Goal: Information Seeking & Learning: Learn about a topic

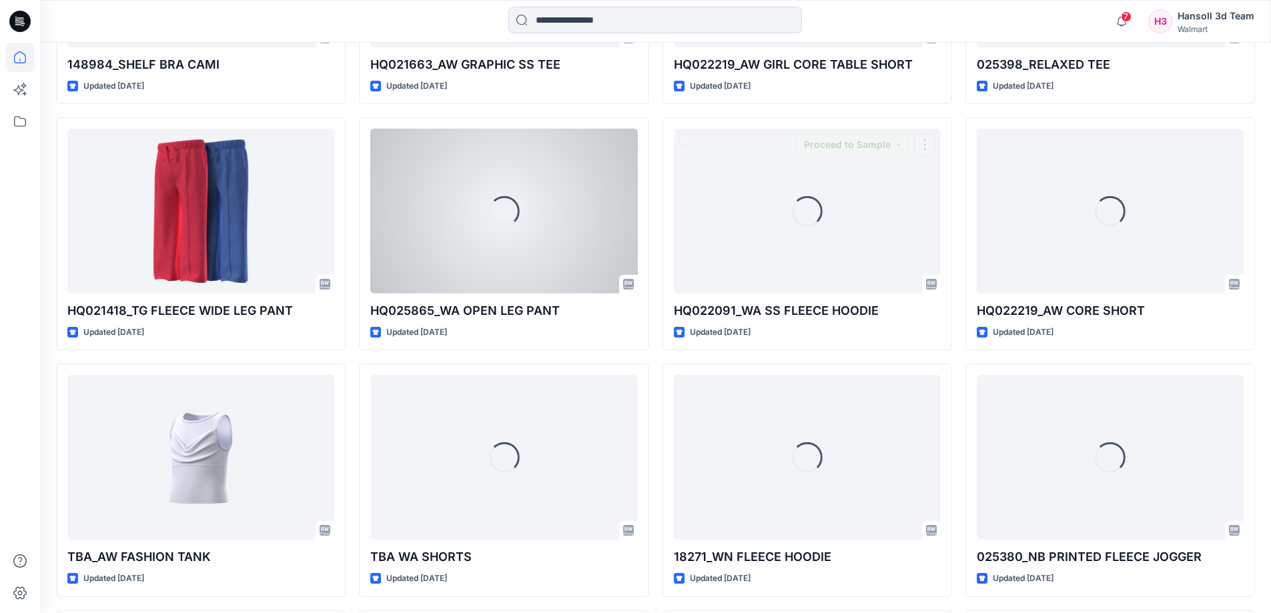
scroll to position [1576, 0]
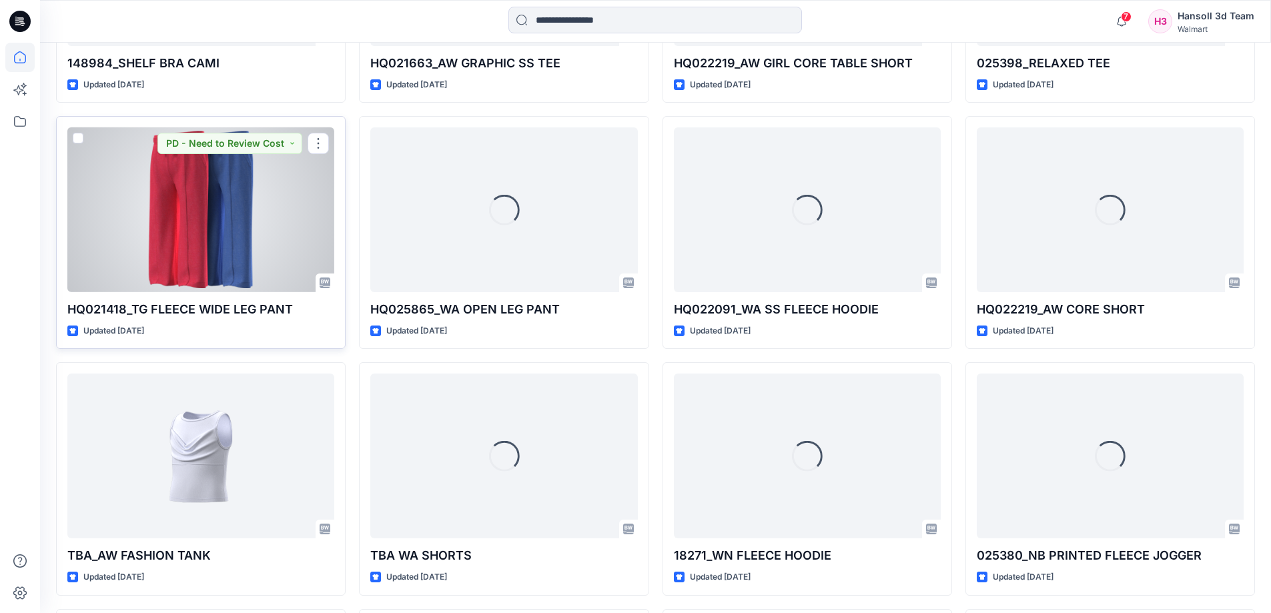
click at [282, 248] on div at bounding box center [200, 209] width 267 height 165
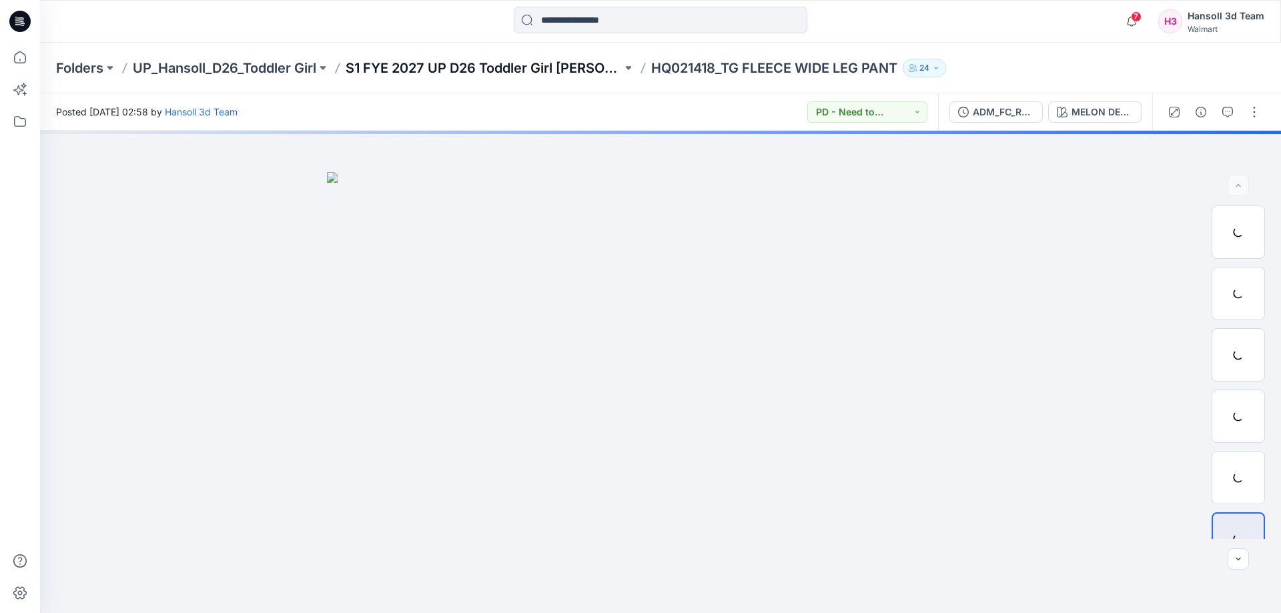
click at [506, 62] on p "S1 FYE 2027 UP D26 Toddler Girl [PERSON_NAME]" at bounding box center [484, 68] width 276 height 19
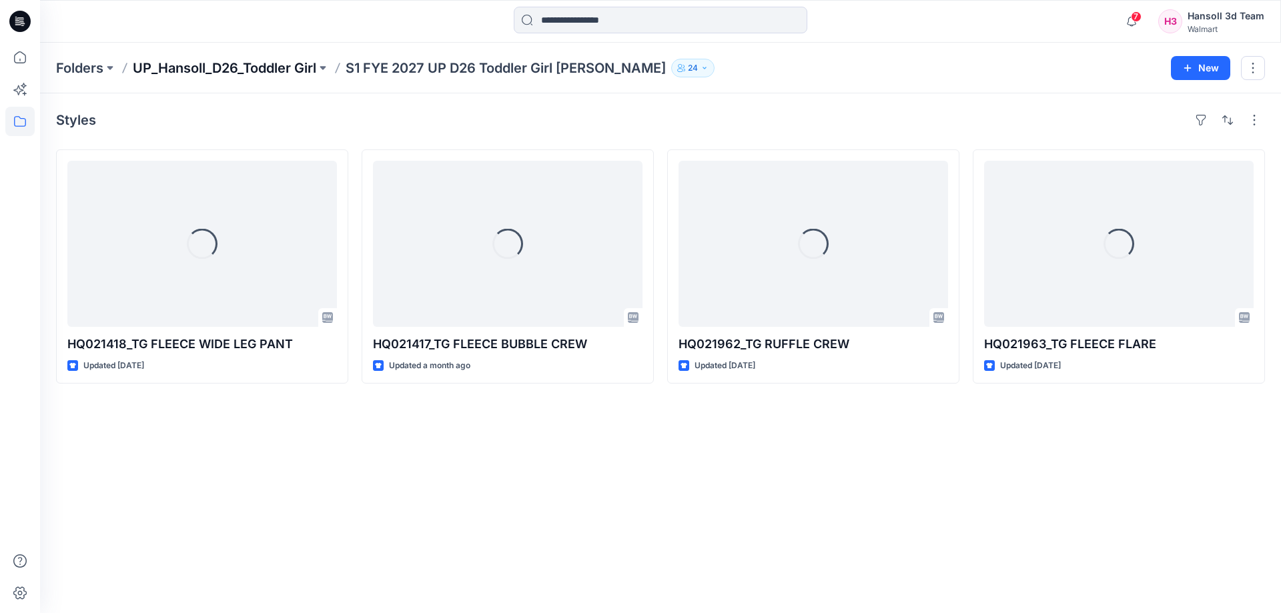
click at [237, 69] on p "UP_Hansoll_D26_Toddler Girl" at bounding box center [224, 68] width 183 height 19
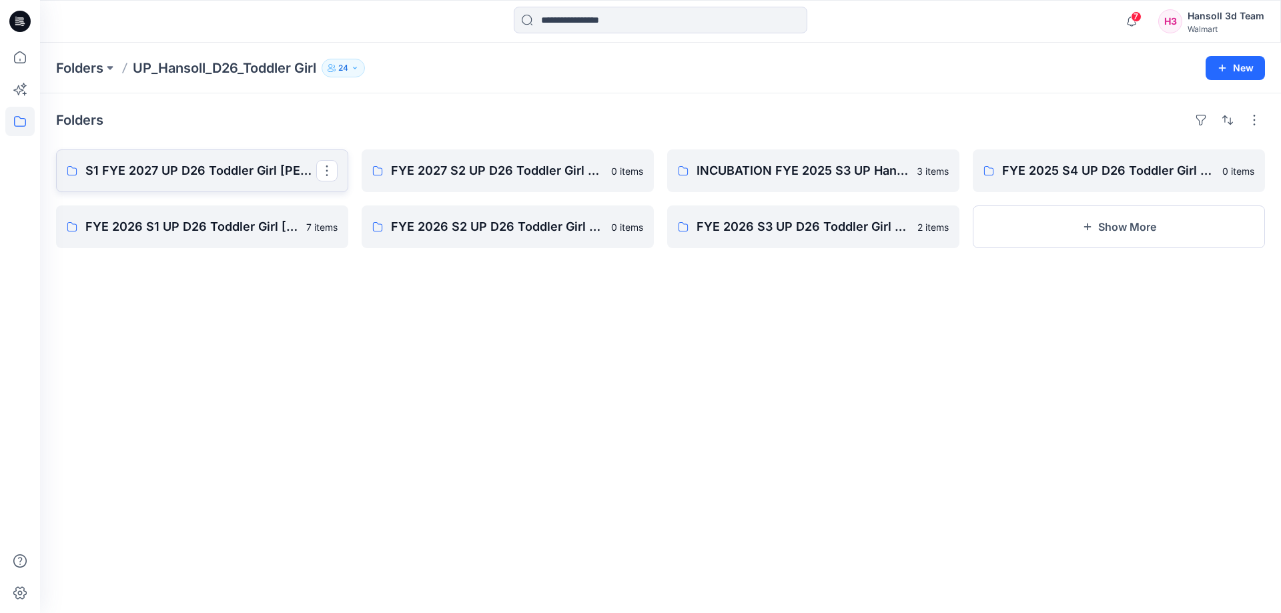
click at [242, 171] on p "S1 FYE 2027 UP D26 Toddler Girl [PERSON_NAME]" at bounding box center [200, 170] width 231 height 19
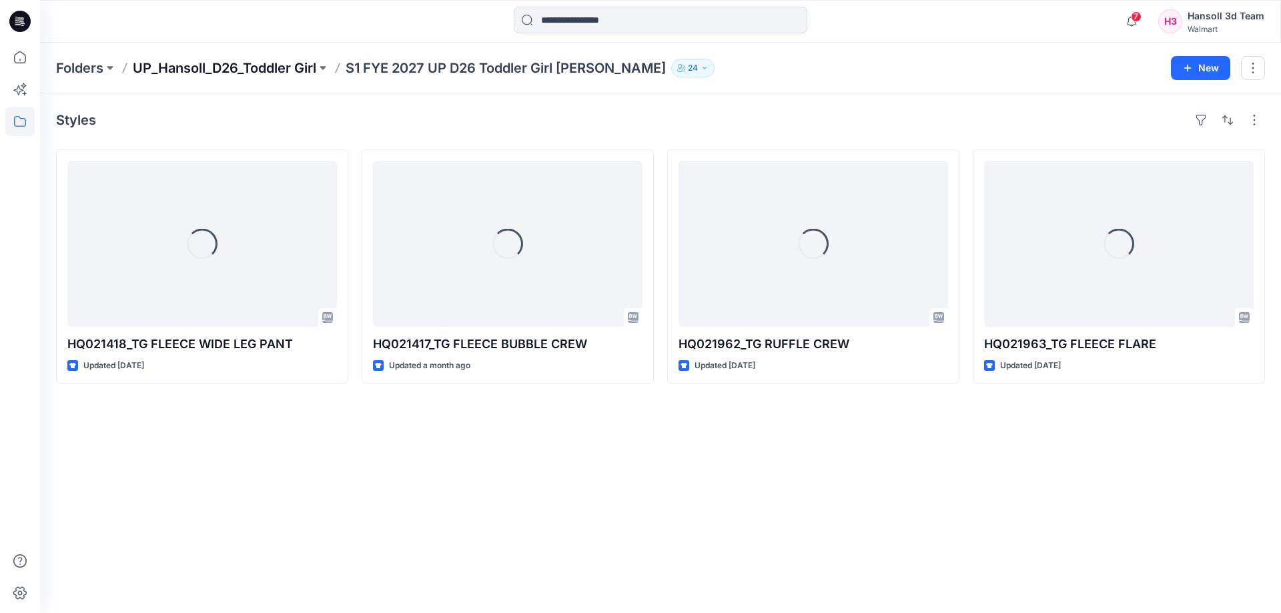
click at [291, 69] on p "UP_Hansoll_D26_Toddler Girl" at bounding box center [224, 68] width 183 height 19
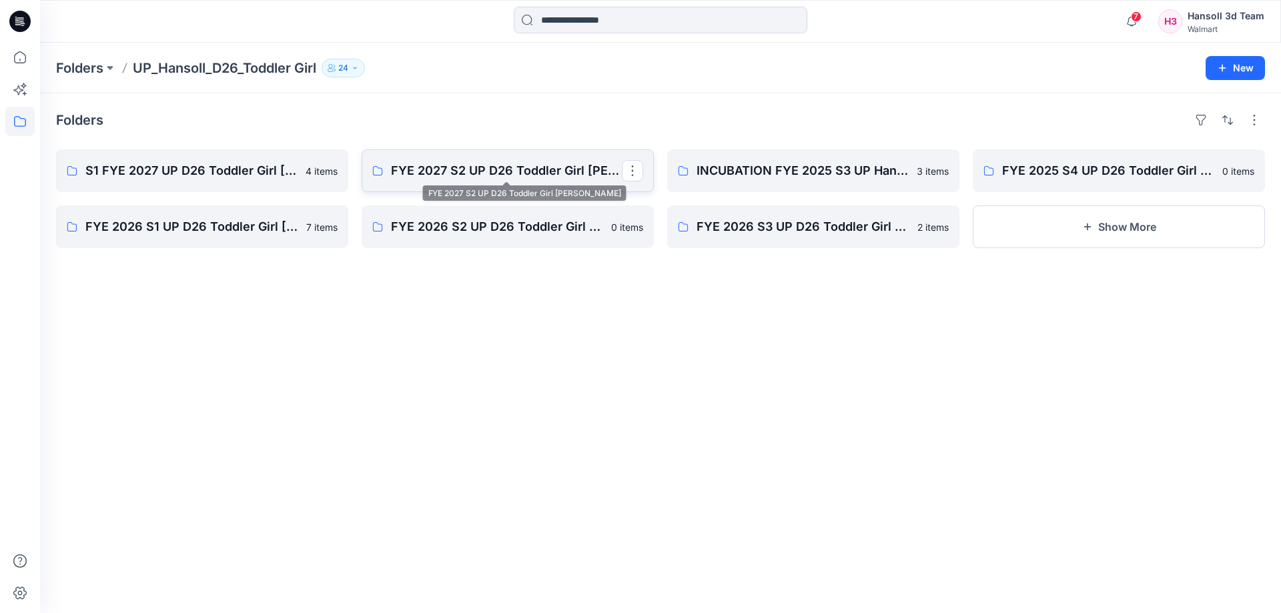
click at [520, 177] on p "FYE 2027 S2 UP D26 Toddler Girl [PERSON_NAME]" at bounding box center [506, 170] width 231 height 19
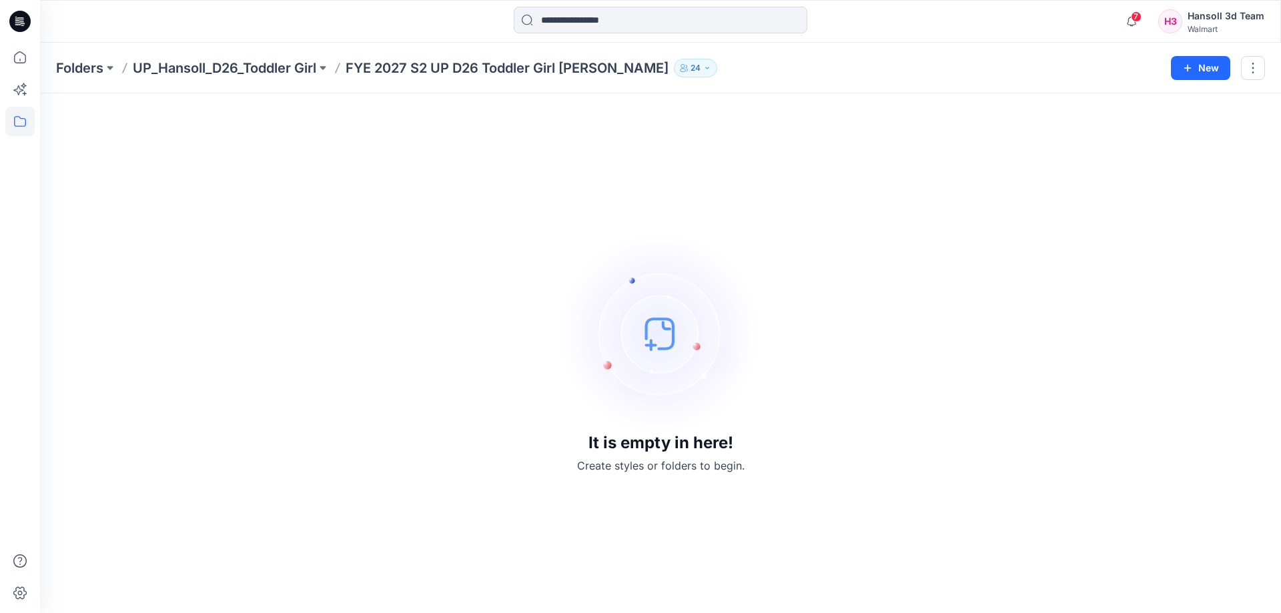
click at [94, 66] on p "Folders" at bounding box center [79, 68] width 47 height 19
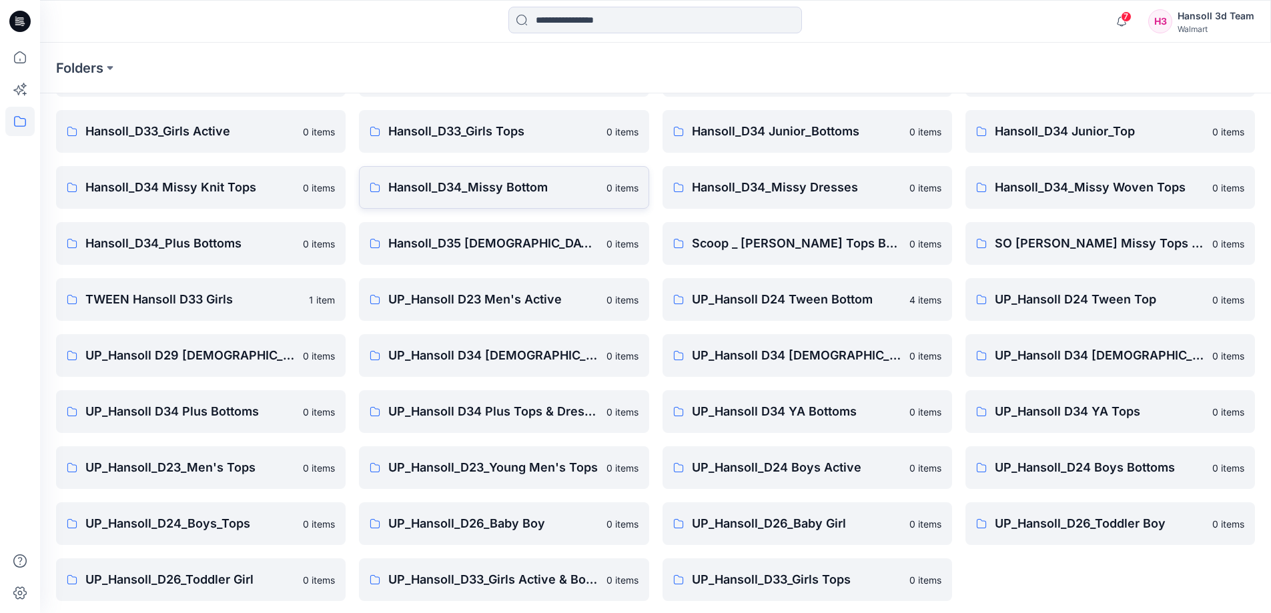
scroll to position [209, 0]
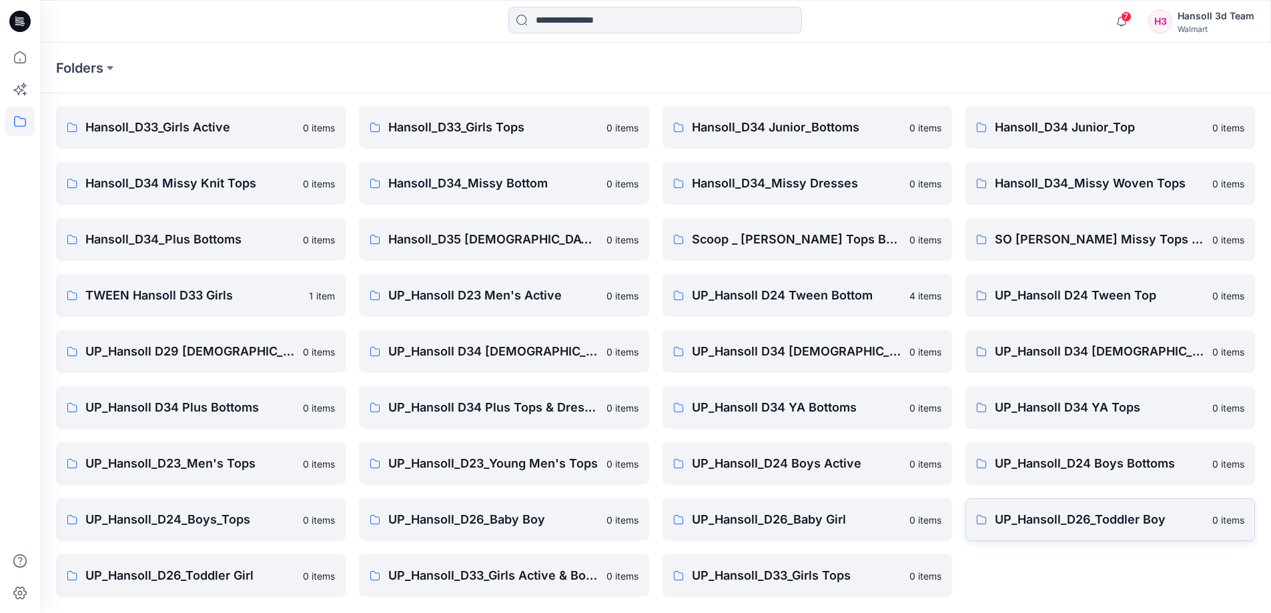
click at [1104, 519] on p "UP_Hansoll_D26_Toddler Boy" at bounding box center [1099, 519] width 209 height 19
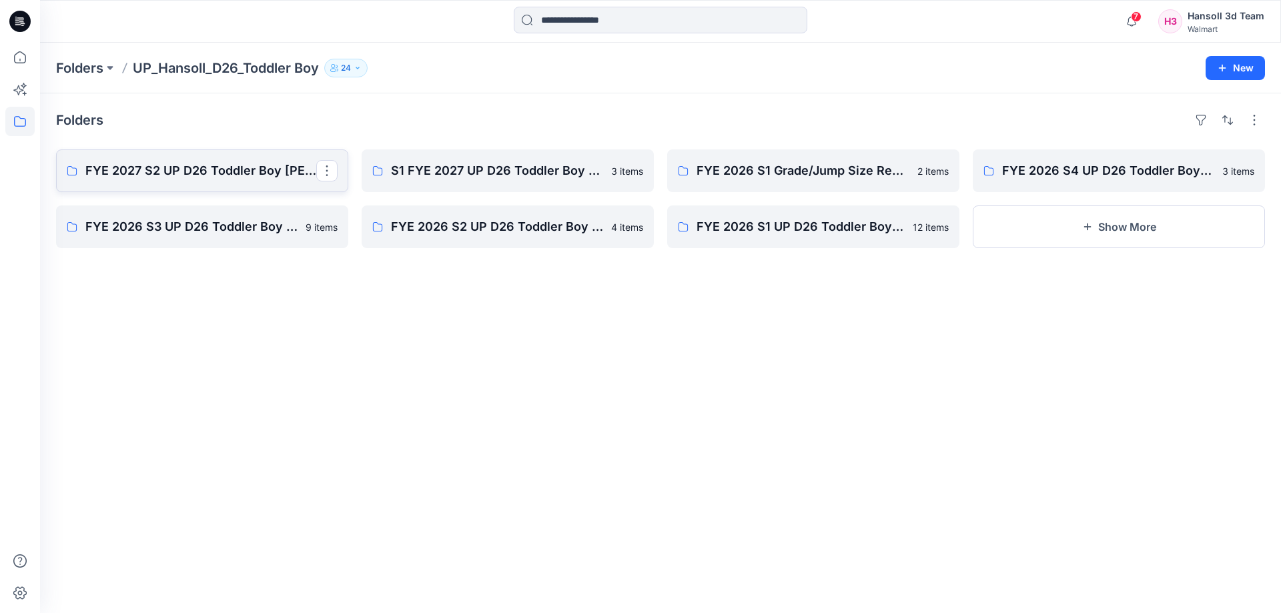
click at [262, 179] on p "FYE 2027 S2 UP D26 Toddler Boy [PERSON_NAME]" at bounding box center [200, 170] width 231 height 19
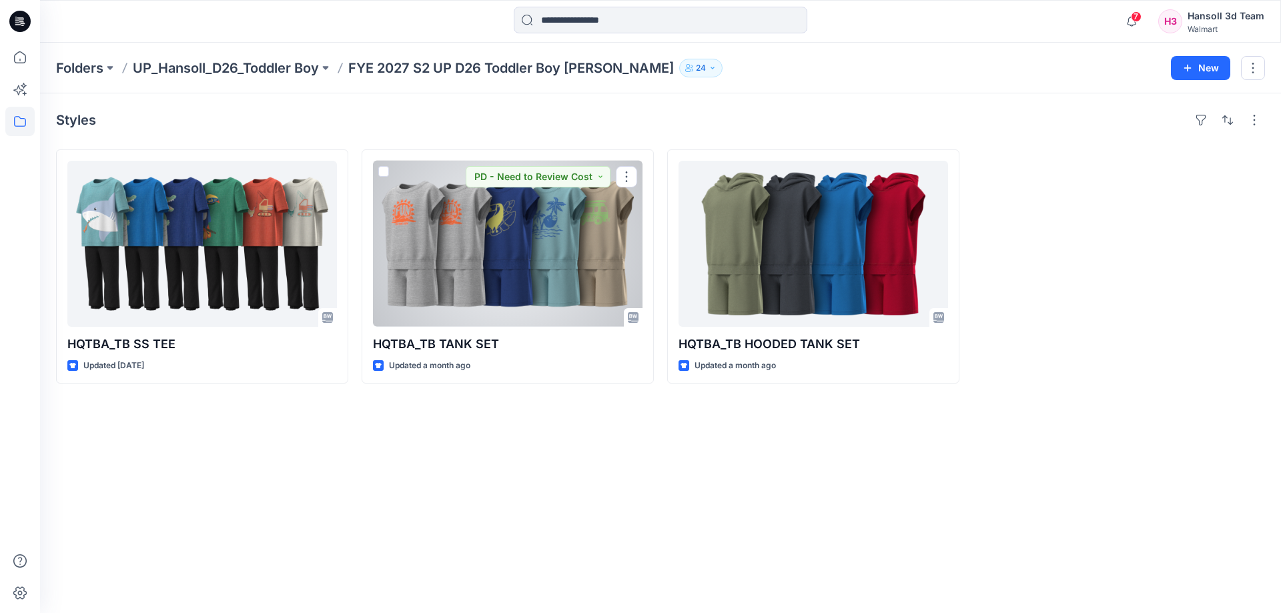
drag, startPoint x: 467, startPoint y: 249, endPoint x: 426, endPoint y: 253, distance: 40.9
click at [467, 250] on div at bounding box center [508, 244] width 270 height 166
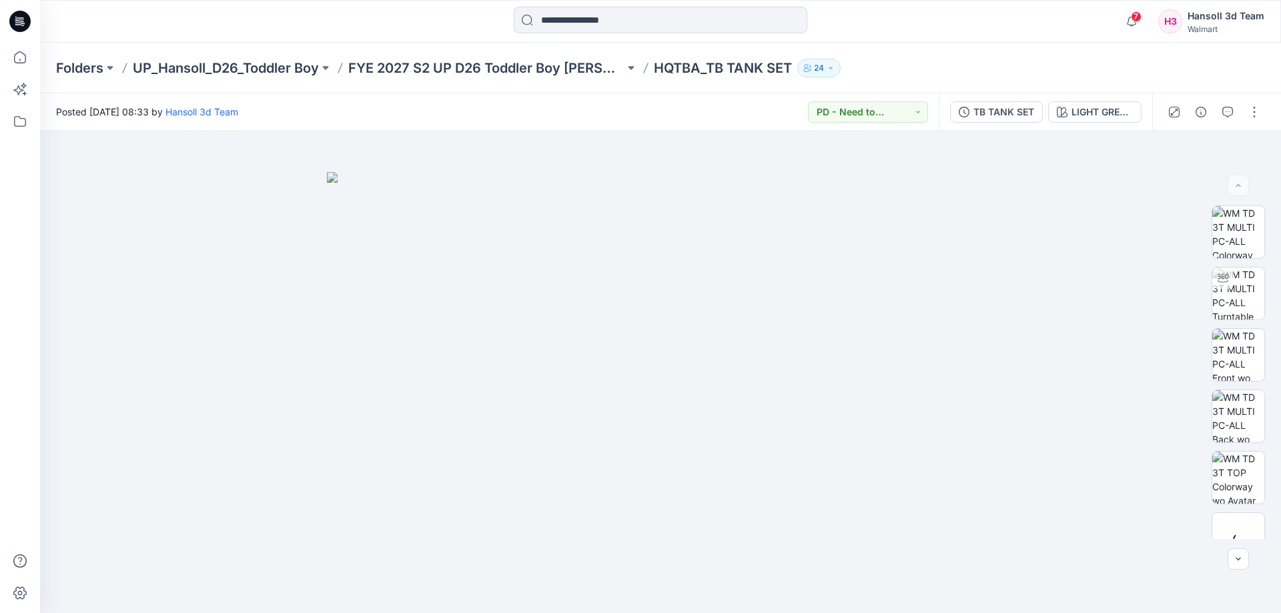
drag, startPoint x: 550, startPoint y: 73, endPoint x: 32, endPoint y: 359, distance: 591.2
click at [550, 73] on p "FYE 2027 S2 UP D26 Toddler Boy [PERSON_NAME]" at bounding box center [486, 68] width 276 height 19
